Goal: Task Accomplishment & Management: Use online tool/utility

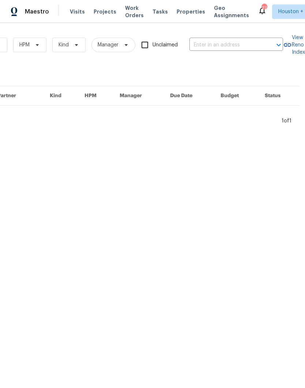
scroll to position [0, 120]
click at [232, 42] on input "text" at bounding box center [225, 44] width 73 height 11
type input "17 m"
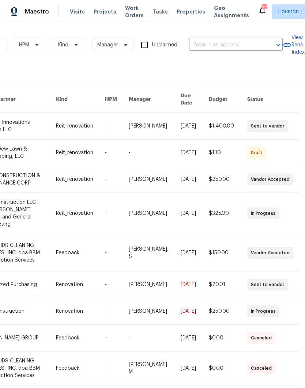
scroll to position [0, 120]
click at [225, 46] on input "text" at bounding box center [225, 44] width 73 height 11
type input "17 ma"
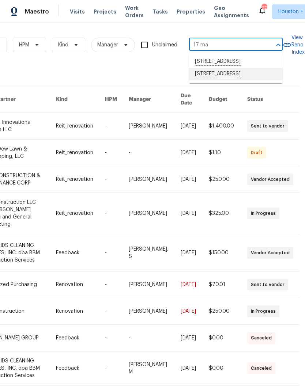
click at [246, 80] on li "[STREET_ADDRESS]" at bounding box center [236, 74] width 94 height 12
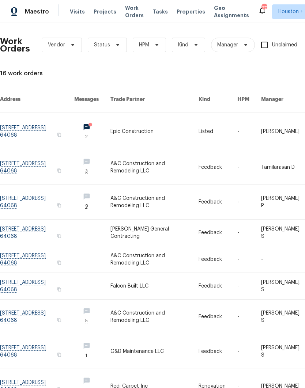
click at [132, 129] on link at bounding box center [154, 131] width 88 height 37
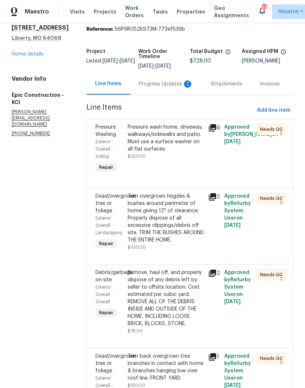
scroll to position [27, 0]
click at [128, 216] on div "Trim overgrown hegdes & bushes around perimeter of home giving 12" of clearance…" at bounding box center [166, 217] width 76 height 51
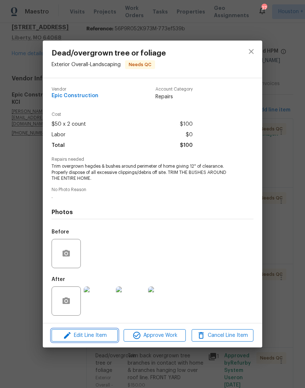
click at [69, 333] on icon "button" at bounding box center [67, 335] width 9 height 9
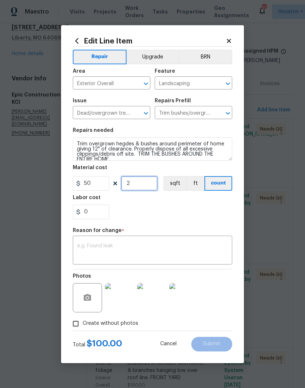
click at [130, 185] on input "2" at bounding box center [139, 183] width 37 height 15
type input "4"
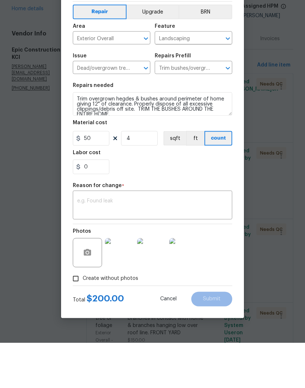
click at [211, 243] on textarea at bounding box center [152, 250] width 151 height 15
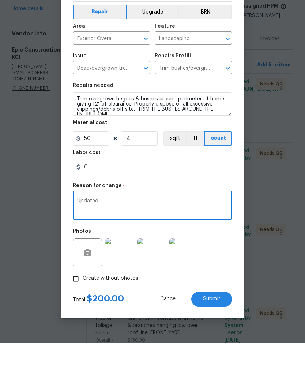
type textarea "Updated"
click at [196, 205] on div "0" at bounding box center [152, 212] width 159 height 15
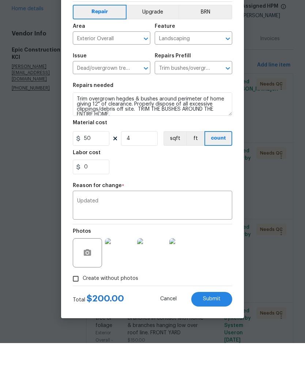
scroll to position [14, 0]
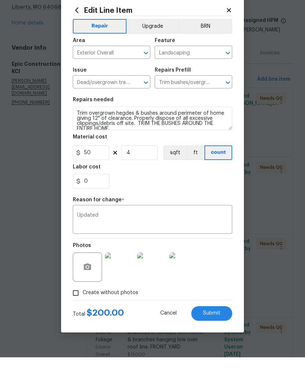
click at [224, 337] on button "Submit" at bounding box center [211, 344] width 41 height 15
type input "2"
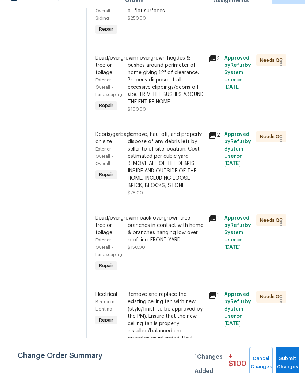
scroll to position [149, 0]
click at [173, 306] on div "Remove and replace the existing ceiling fan with new (style/finish to be approv…" at bounding box center [166, 346] width 76 height 80
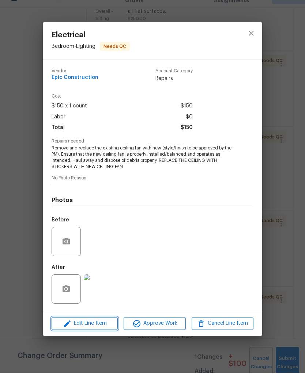
click at [63, 334] on icon "button" at bounding box center [67, 338] width 9 height 9
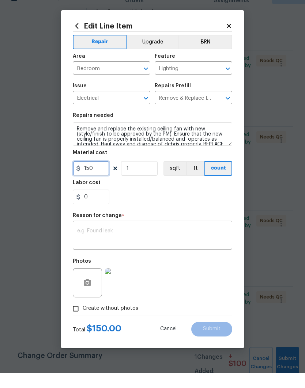
click at [96, 176] on input "150" at bounding box center [91, 183] width 37 height 15
type input "175"
click at [200, 243] on textarea at bounding box center [152, 250] width 151 height 15
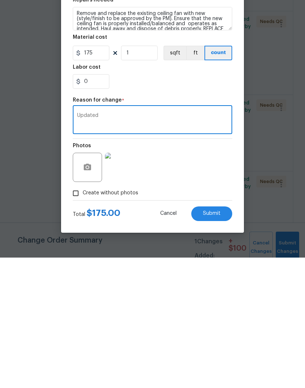
type textarea "Updated"
click at [217, 337] on button "Submit" at bounding box center [211, 344] width 41 height 15
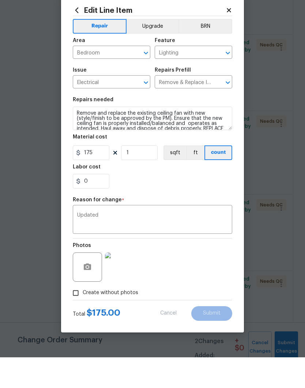
type input "150"
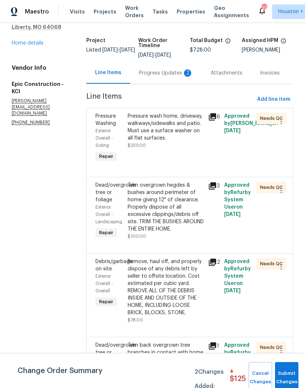
scroll to position [38, 0]
click at [128, 265] on div "Remove, haul off, and properly dispose of any debris left by seller to offsite …" at bounding box center [166, 287] width 76 height 58
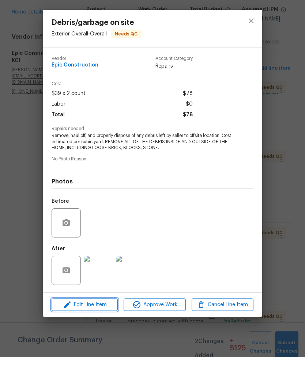
click at [74, 331] on span "Edit Line Item" at bounding box center [85, 335] width 62 height 9
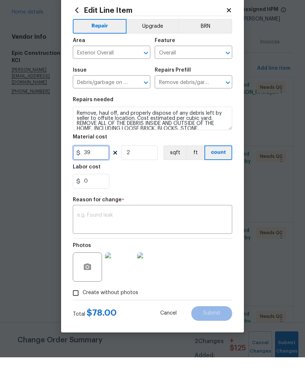
click at [92, 176] on input "39" at bounding box center [91, 183] width 37 height 15
type input "175"
click at [145, 176] on input "2" at bounding box center [139, 183] width 37 height 15
type input "1"
click at [203, 243] on textarea at bounding box center [152, 250] width 151 height 15
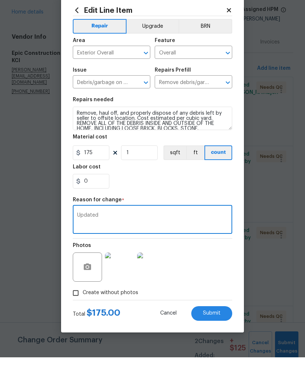
type textarea "Updated"
click at [206, 205] on div "0" at bounding box center [152, 212] width 159 height 15
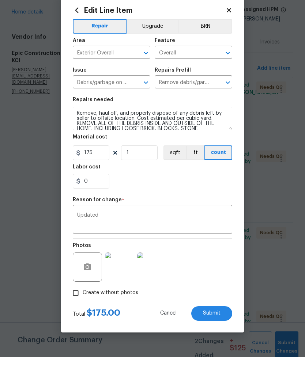
click at [214, 337] on button "Submit" at bounding box center [211, 344] width 41 height 15
type input "39"
type input "2"
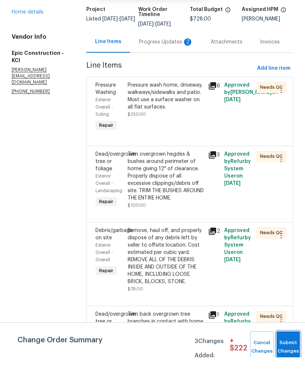
click at [288, 369] on span "Submit Changes" at bounding box center [288, 377] width 16 height 17
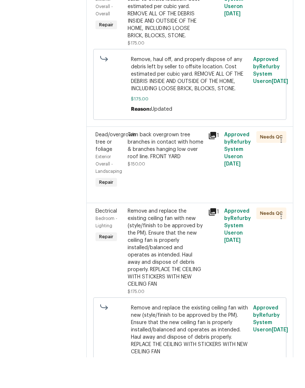
scroll to position [350, 0]
